Goal: Complete application form

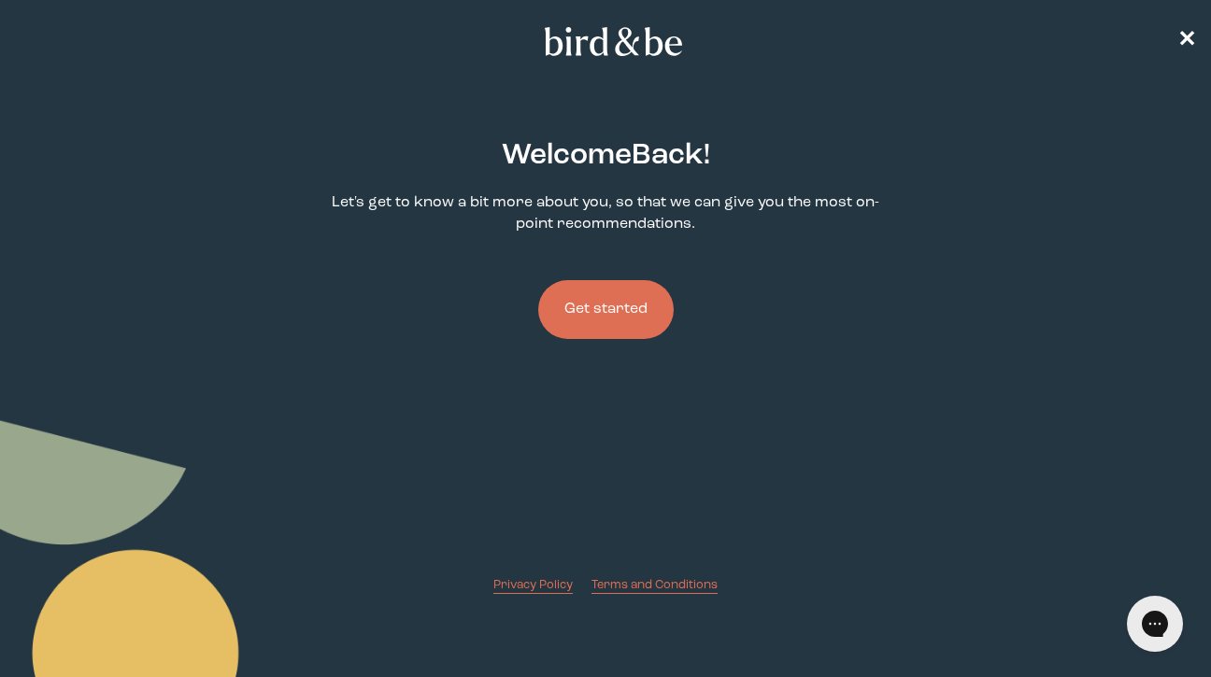
click at [607, 317] on button "Get started" at bounding box center [605, 309] width 135 height 59
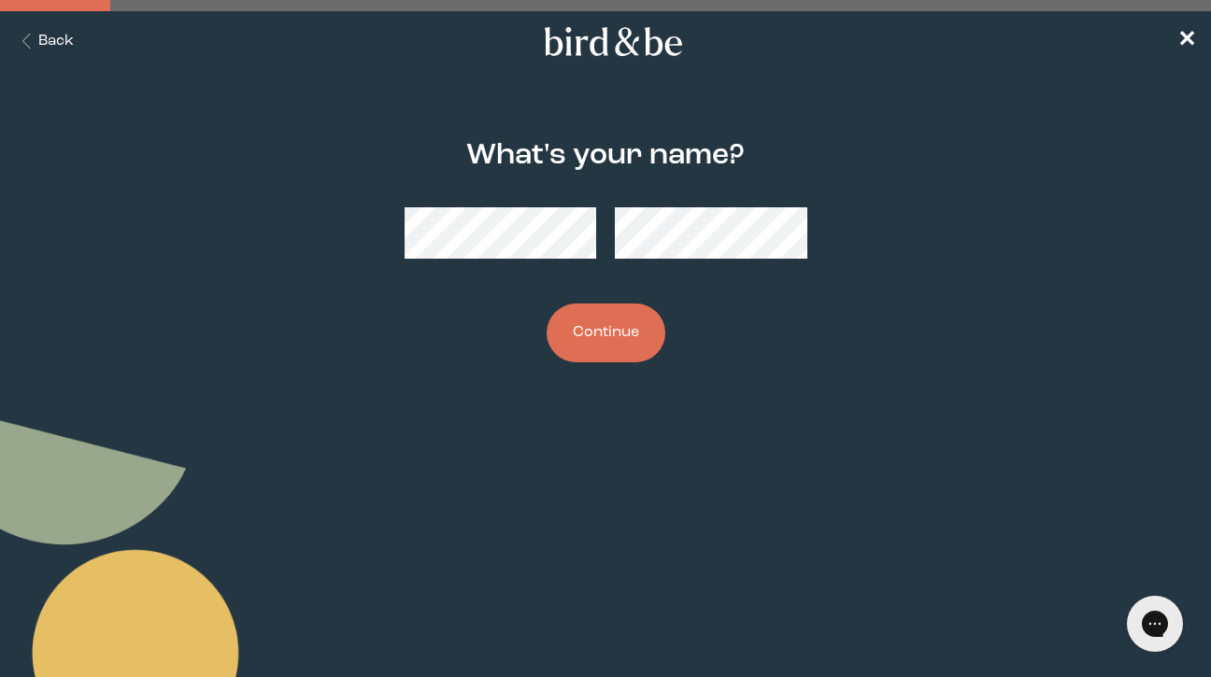
click at [614, 351] on button "Continue" at bounding box center [605, 333] width 119 height 59
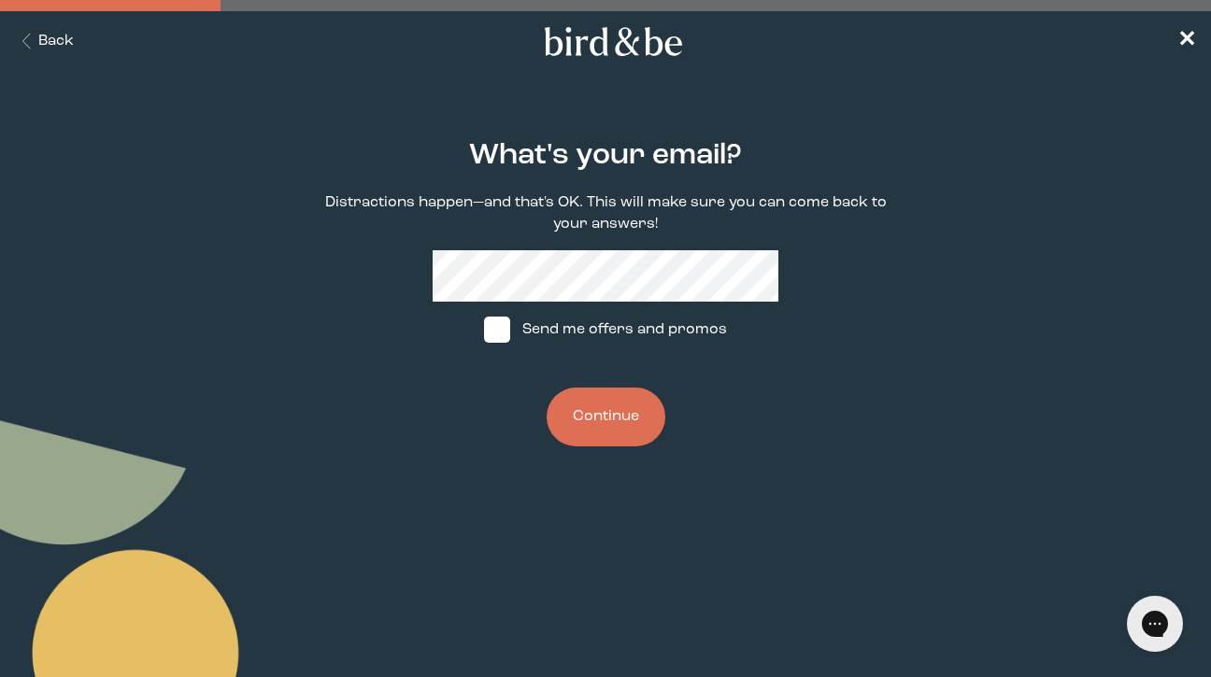
click at [613, 408] on button "Continue" at bounding box center [605, 417] width 119 height 59
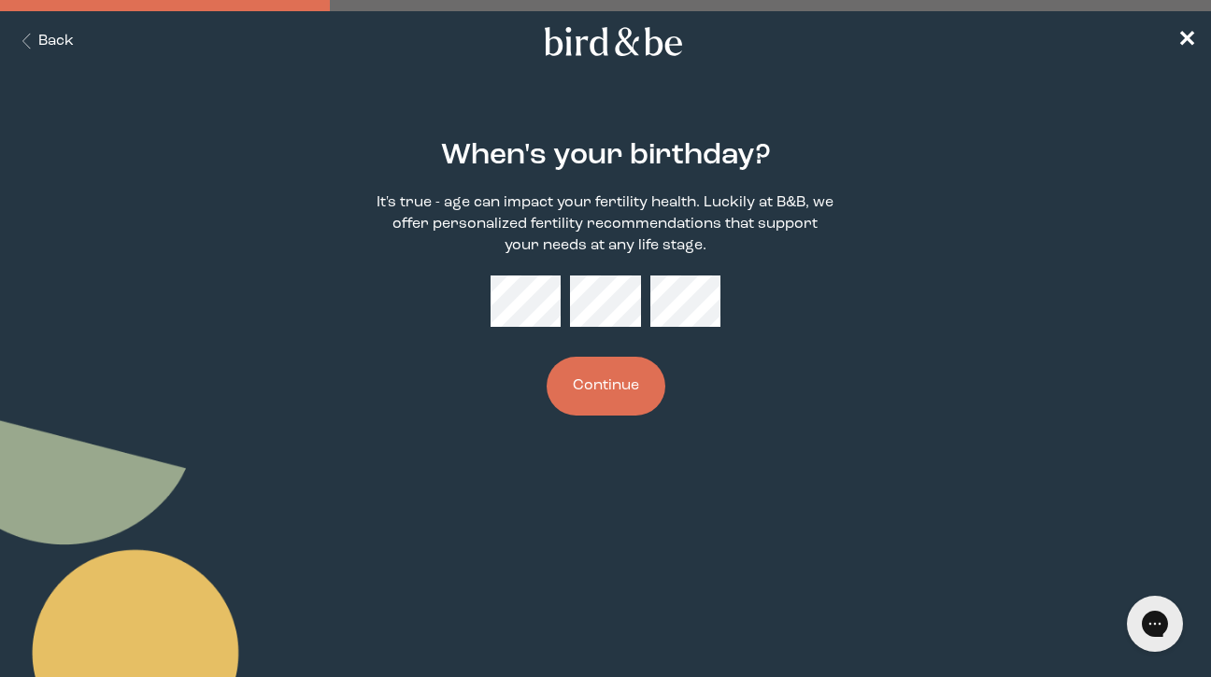
click at [634, 379] on button "Continue" at bounding box center [605, 386] width 119 height 59
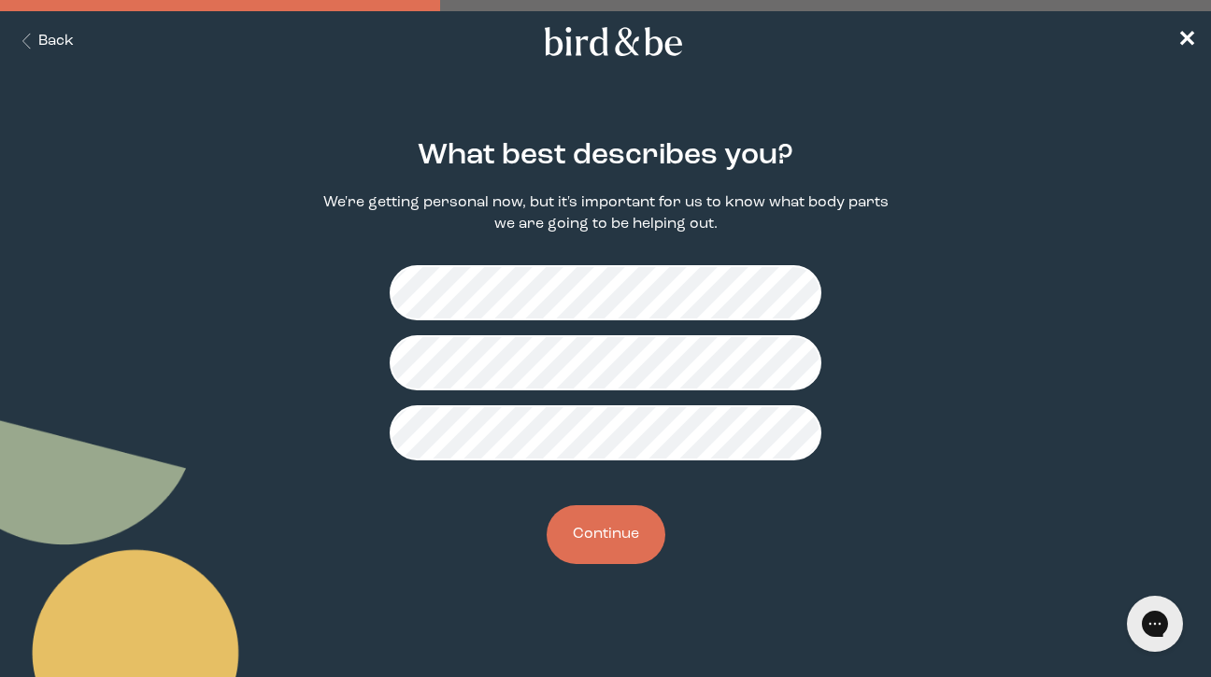
click at [646, 551] on button "Continue" at bounding box center [605, 534] width 119 height 59
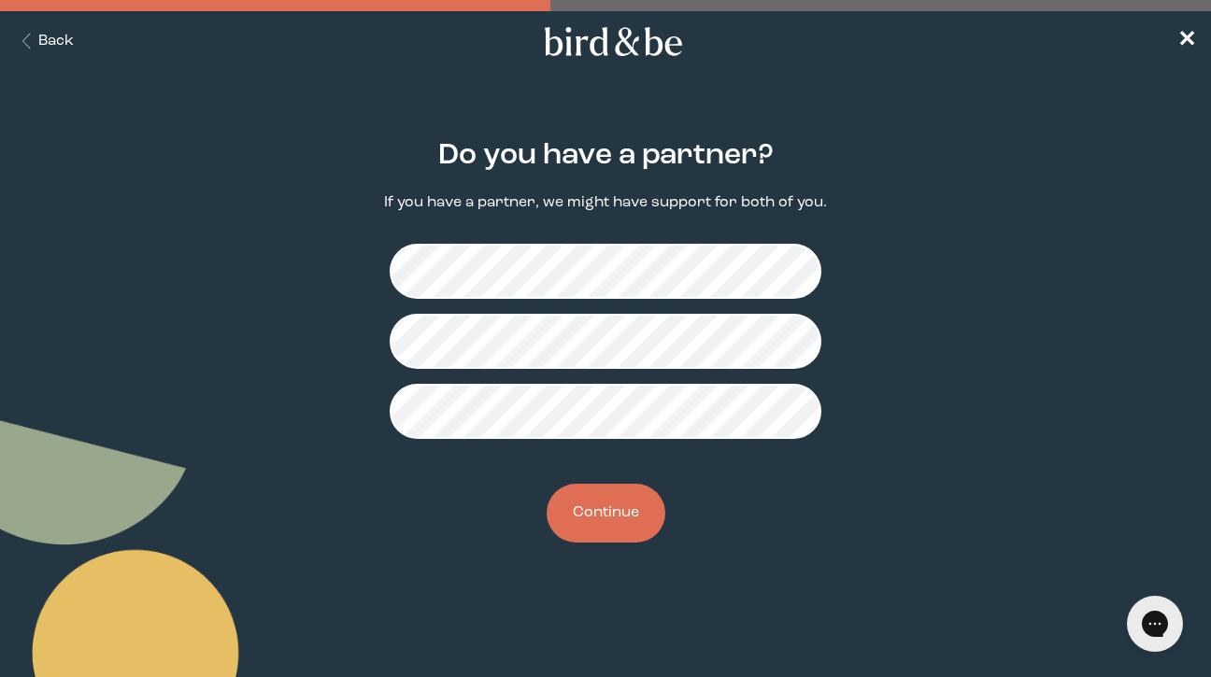
click at [637, 513] on button "Continue" at bounding box center [605, 513] width 119 height 59
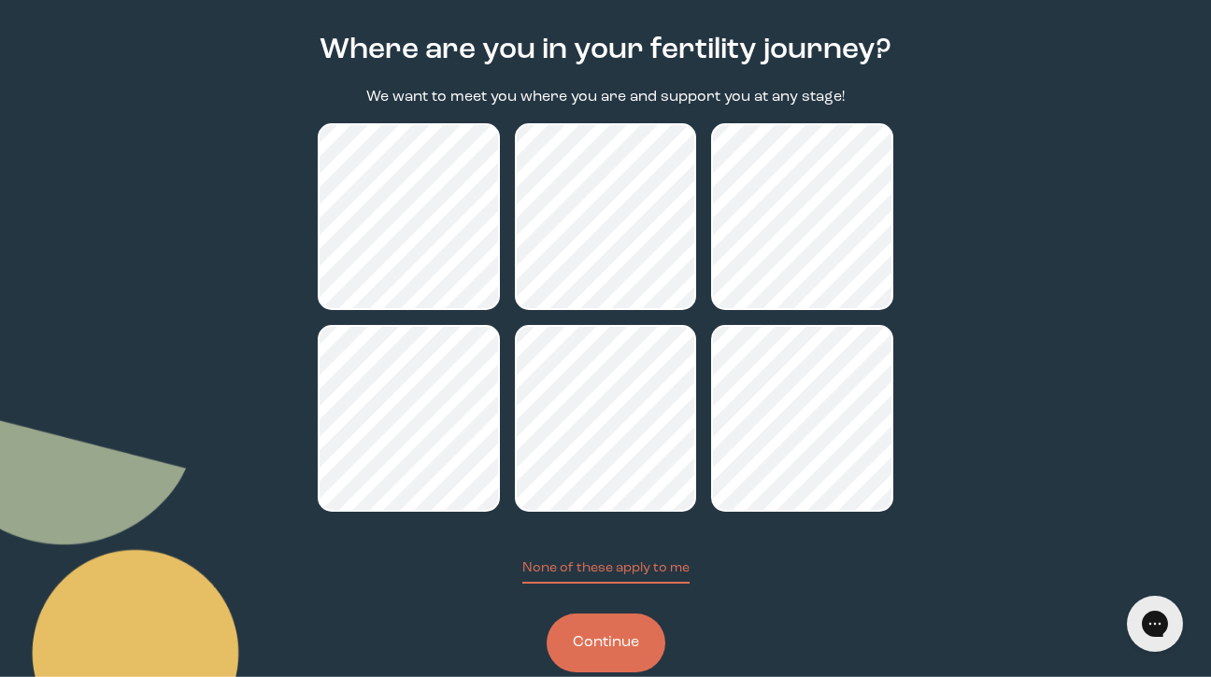
scroll to position [146, 0]
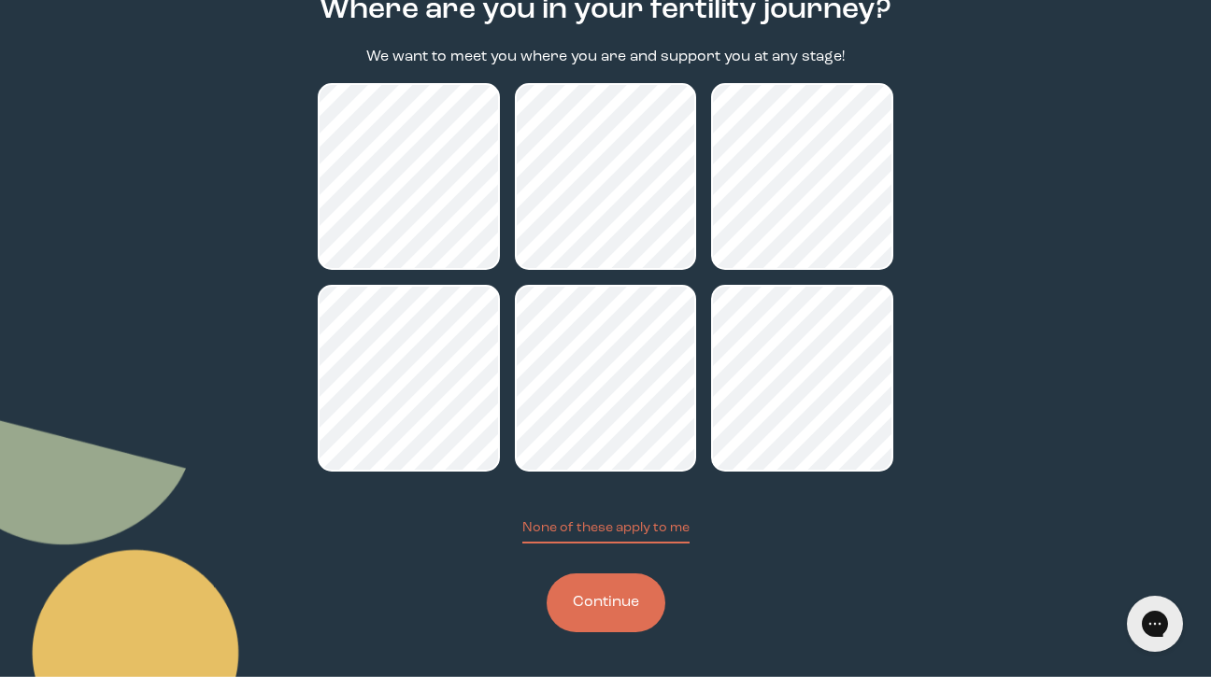
click at [645, 602] on button "Continue" at bounding box center [605, 603] width 119 height 59
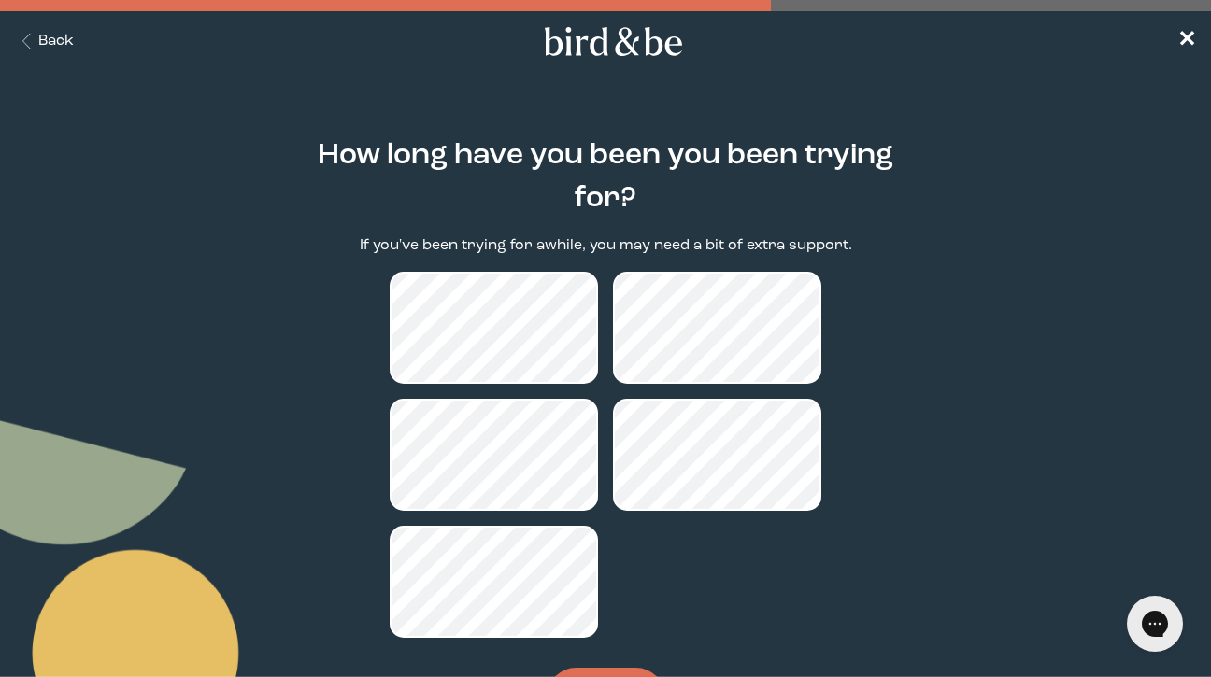
scroll to position [94, 0]
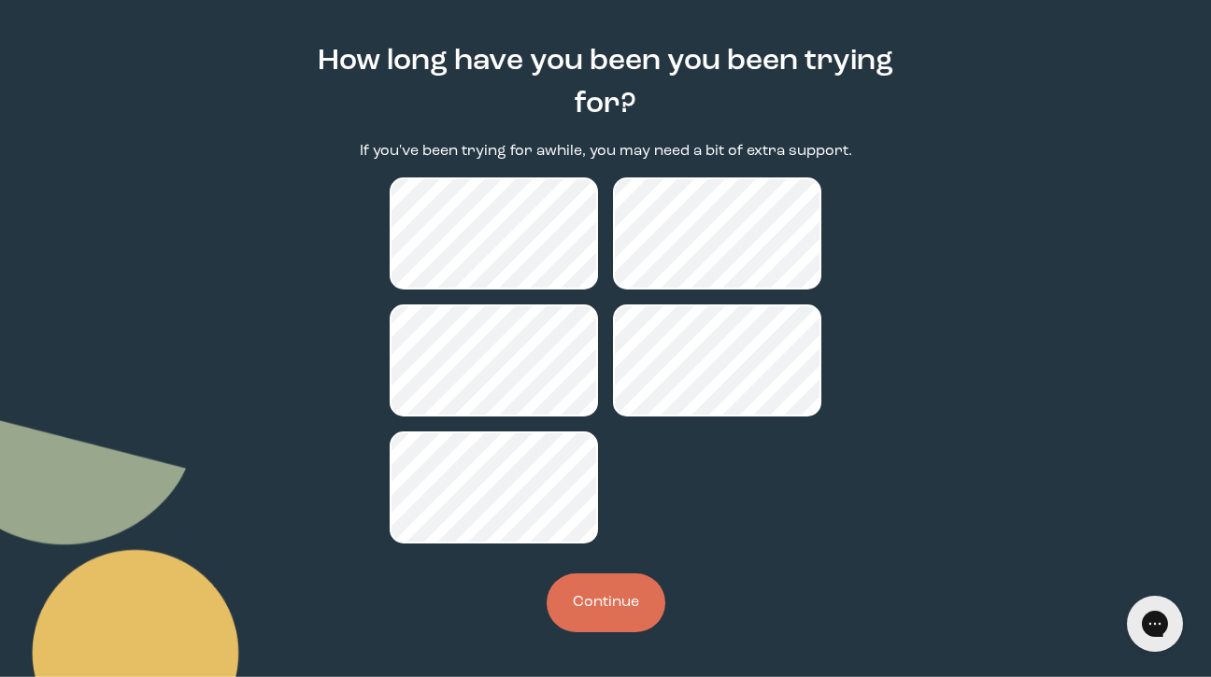
click at [595, 603] on button "Continue" at bounding box center [605, 603] width 119 height 59
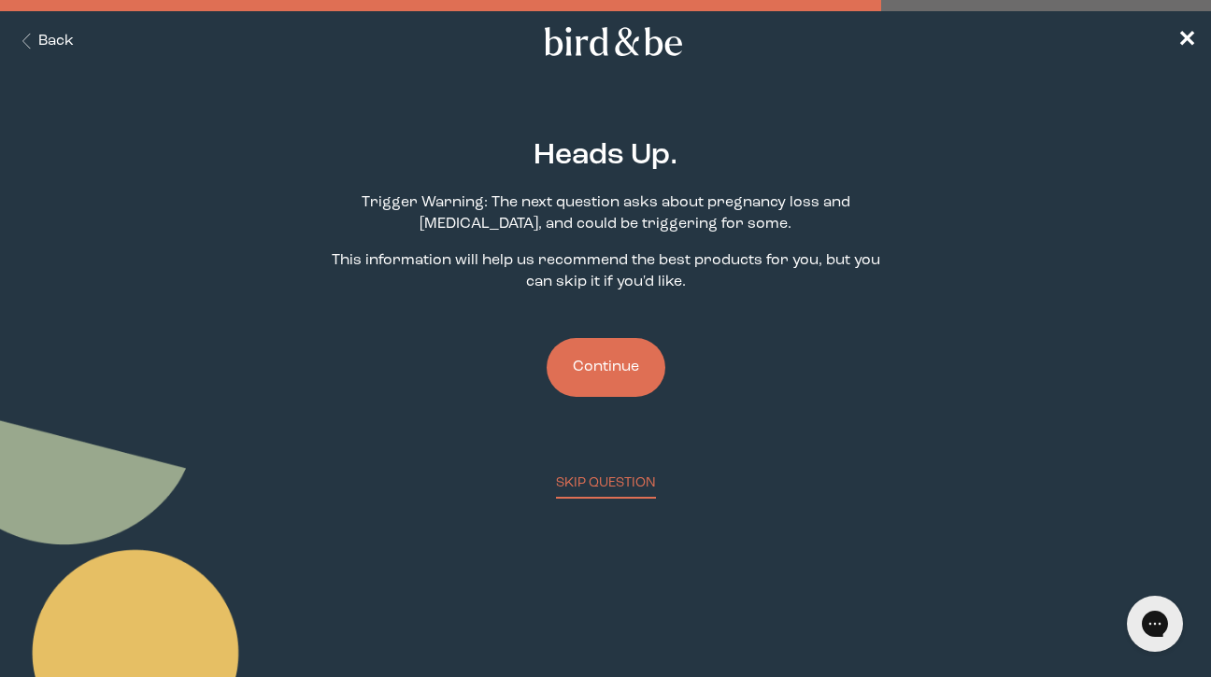
click at [615, 363] on button "Continue" at bounding box center [605, 367] width 119 height 59
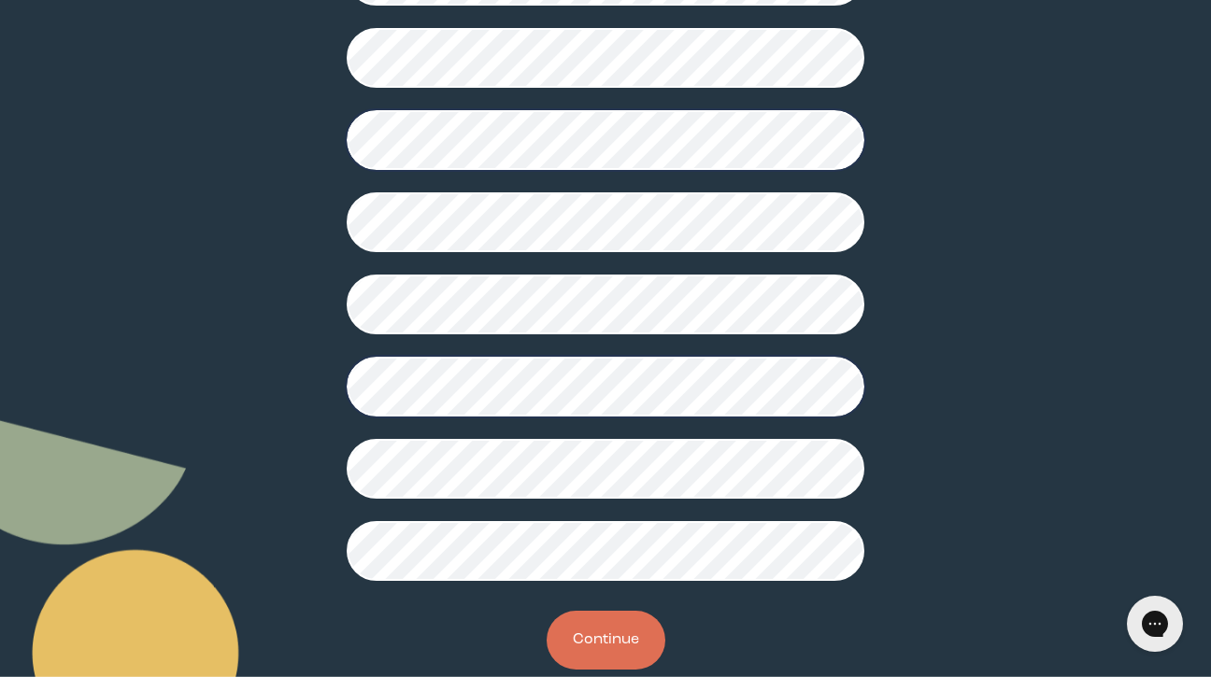
scroll to position [489, 0]
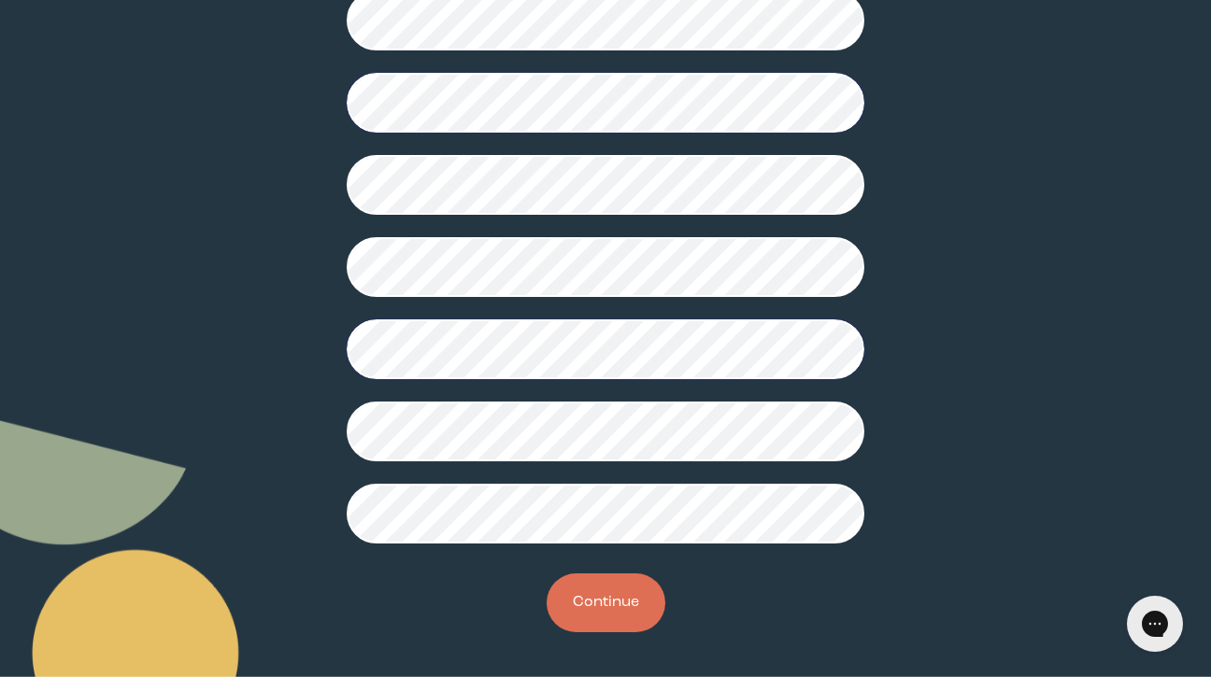
click at [628, 618] on button "Continue" at bounding box center [605, 603] width 119 height 59
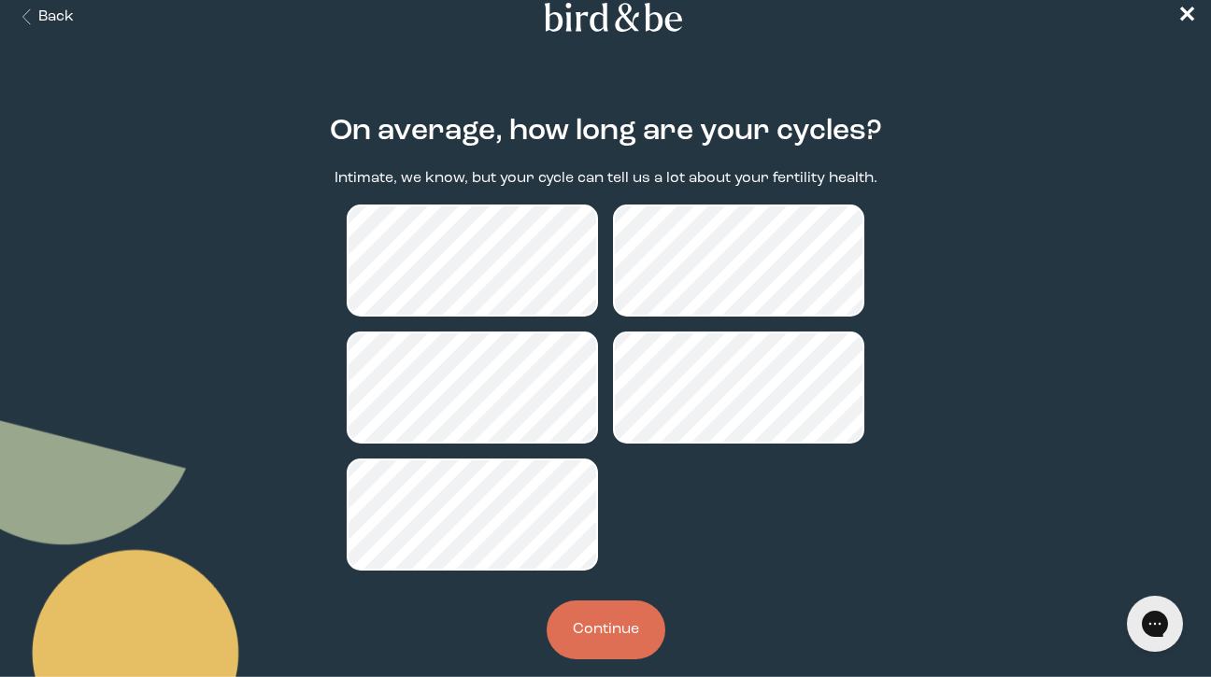
scroll to position [26, 0]
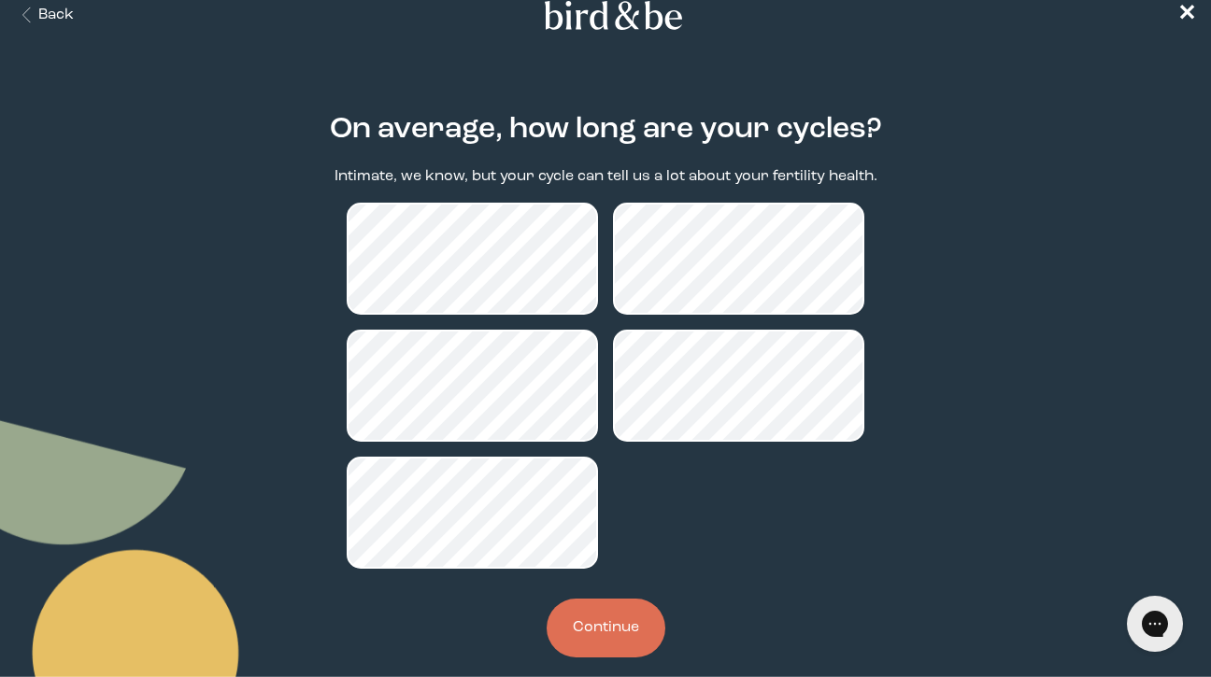
click at [616, 641] on button "Continue" at bounding box center [605, 628] width 119 height 59
